Goal: Task Accomplishment & Management: Manage account settings

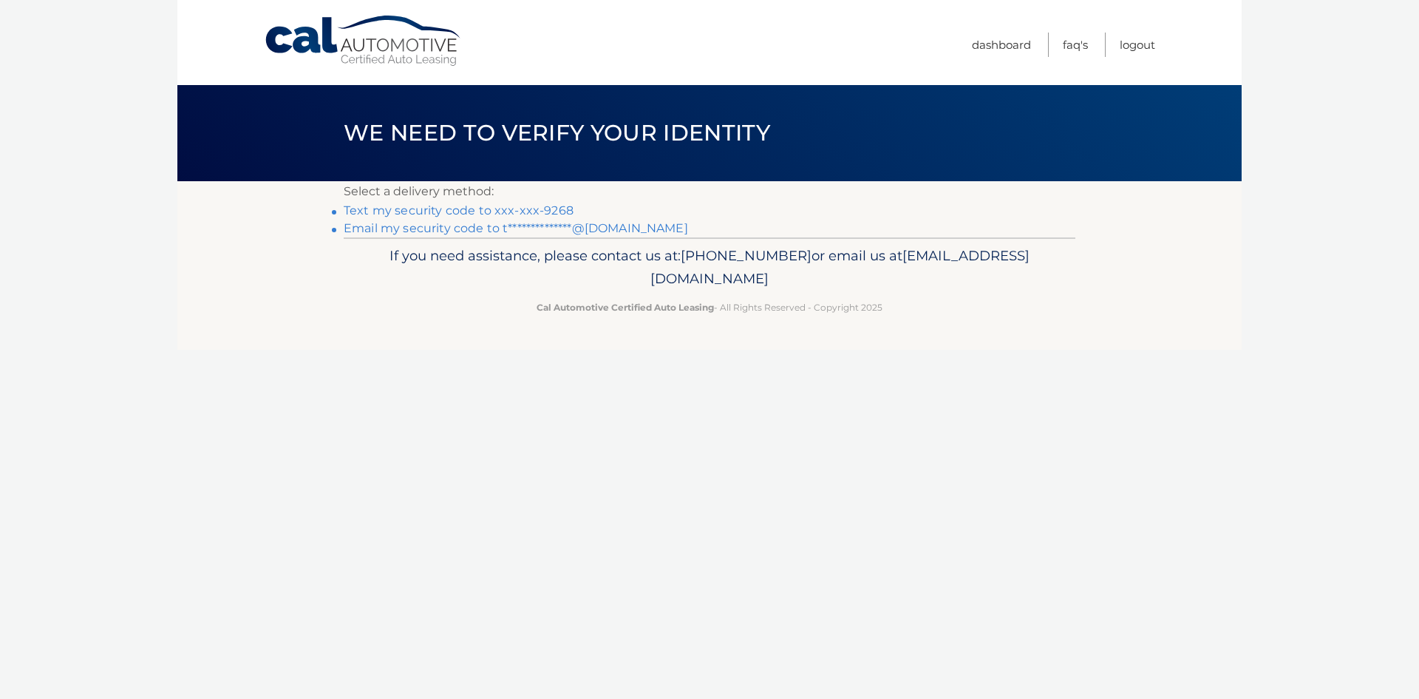
click at [620, 223] on link "**********" at bounding box center [516, 228] width 344 height 14
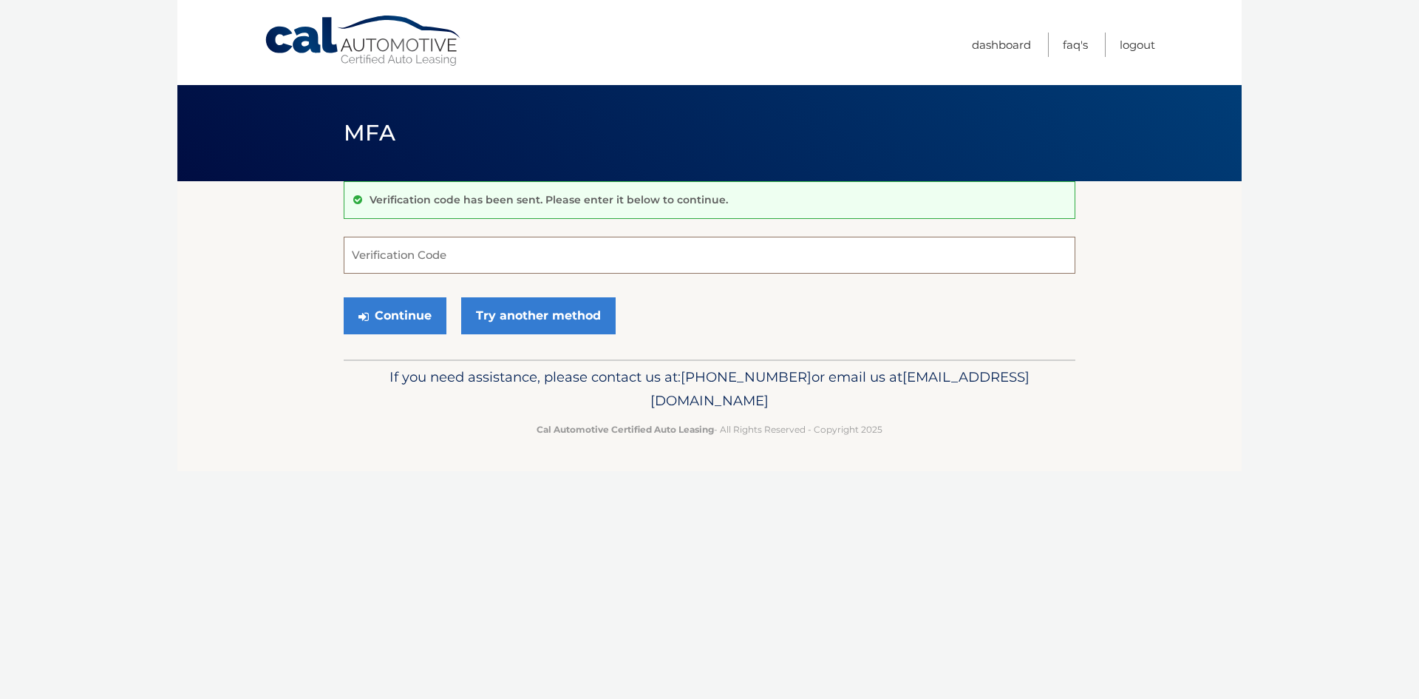
paste input "278100"
type input "278100"
click at [391, 316] on button "Continue" at bounding box center [395, 315] width 103 height 37
